Goal: Task Accomplishment & Management: Manage account settings

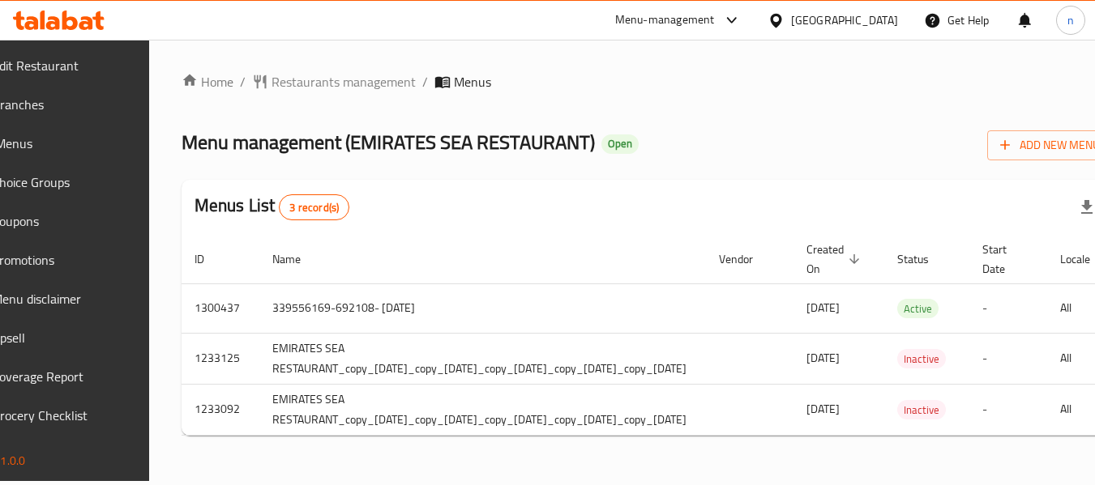
click at [734, 16] on icon at bounding box center [731, 20] width 19 height 19
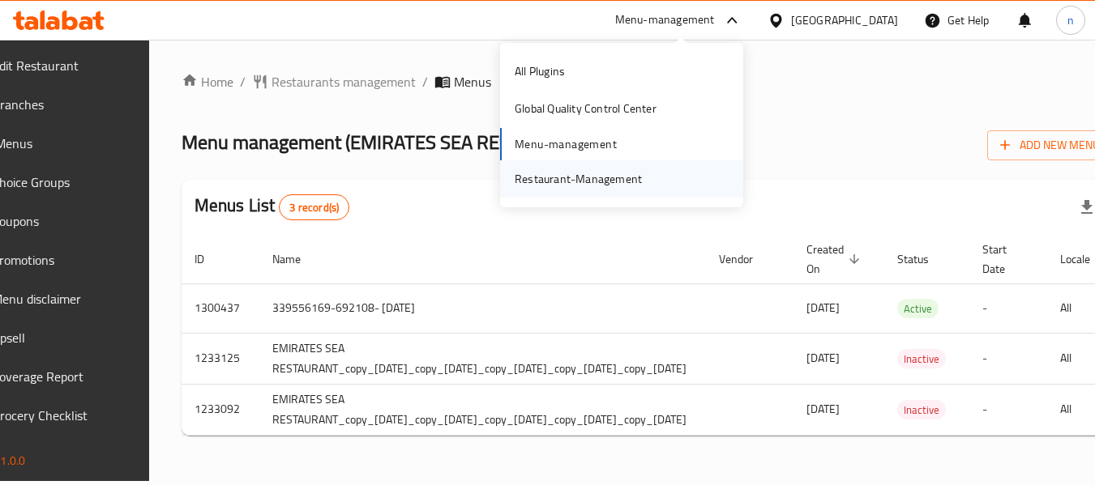
click at [615, 178] on div "Restaurant-Management" at bounding box center [577, 179] width 127 height 18
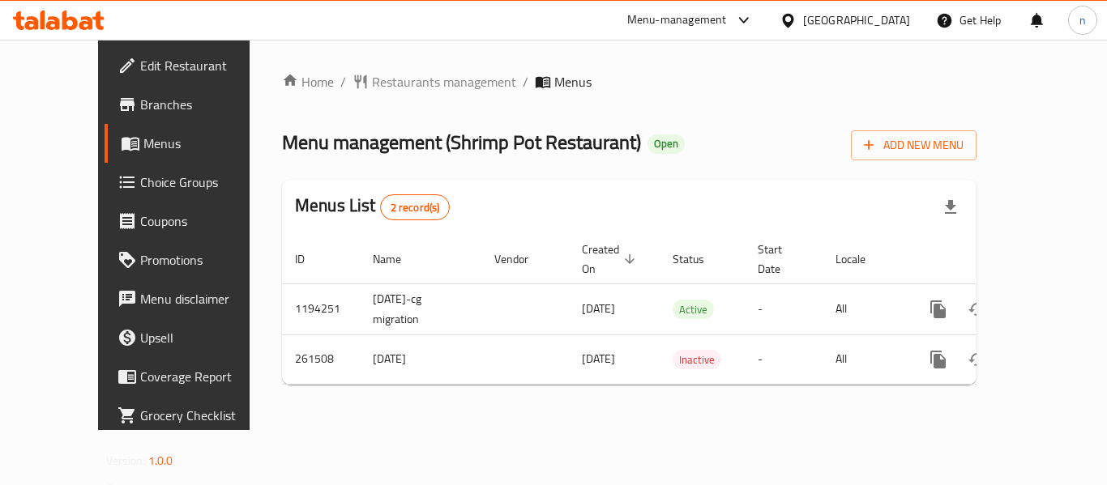
click at [741, 18] on icon at bounding box center [743, 20] width 10 height 6
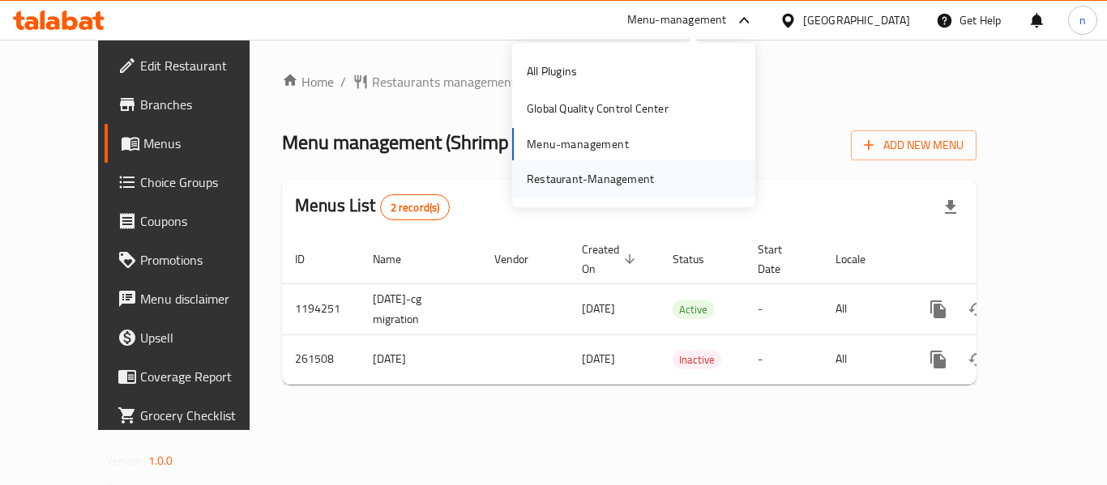
click at [620, 172] on div "Restaurant-Management" at bounding box center [590, 179] width 127 height 18
